Goal: Check status: Check status

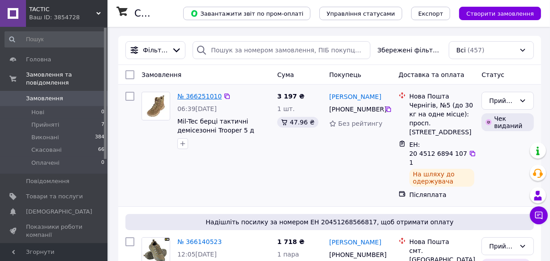
click at [196, 95] on link "№ 366251010" at bounding box center [199, 96] width 44 height 7
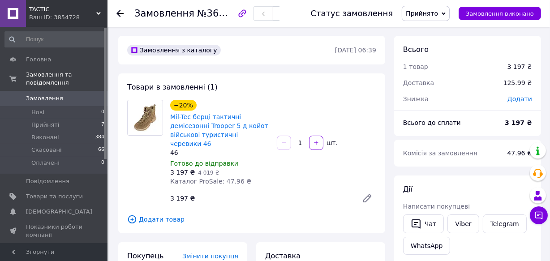
click at [119, 14] on icon at bounding box center [120, 13] width 7 height 7
